Goal: Navigation & Orientation: Find specific page/section

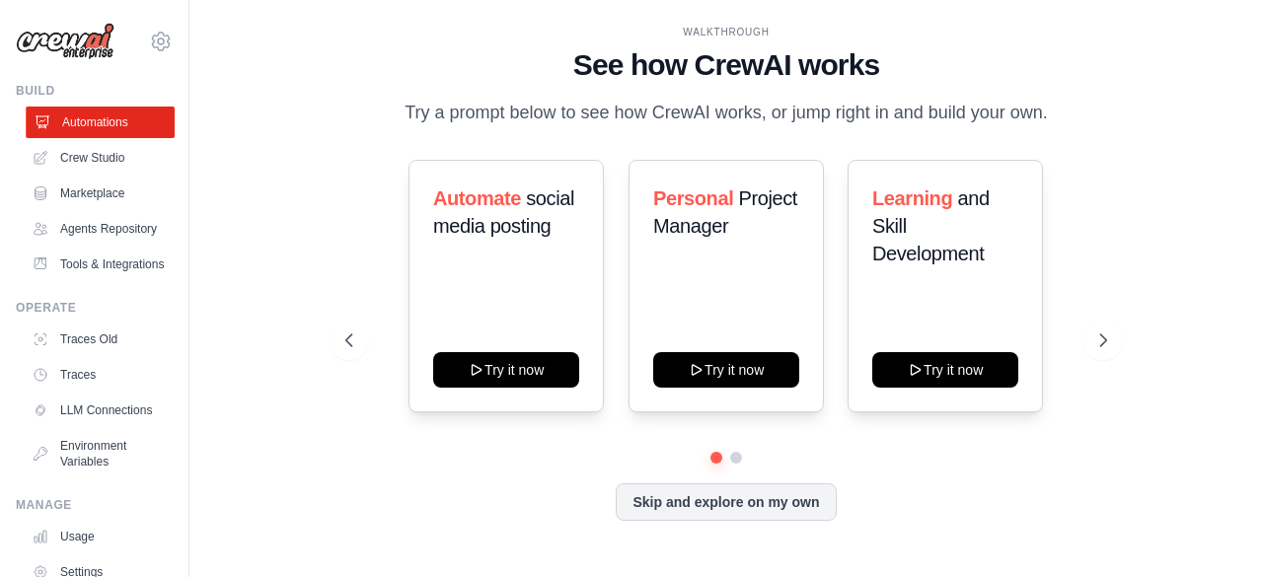
click at [112, 122] on link "Automations" at bounding box center [100, 123] width 149 height 32
click at [1095, 336] on icon at bounding box center [1105, 341] width 20 height 20
click at [356, 341] on icon at bounding box center [347, 341] width 20 height 20
click at [63, 41] on img at bounding box center [65, 41] width 99 height 37
